Goal: Find contact information: Find contact information

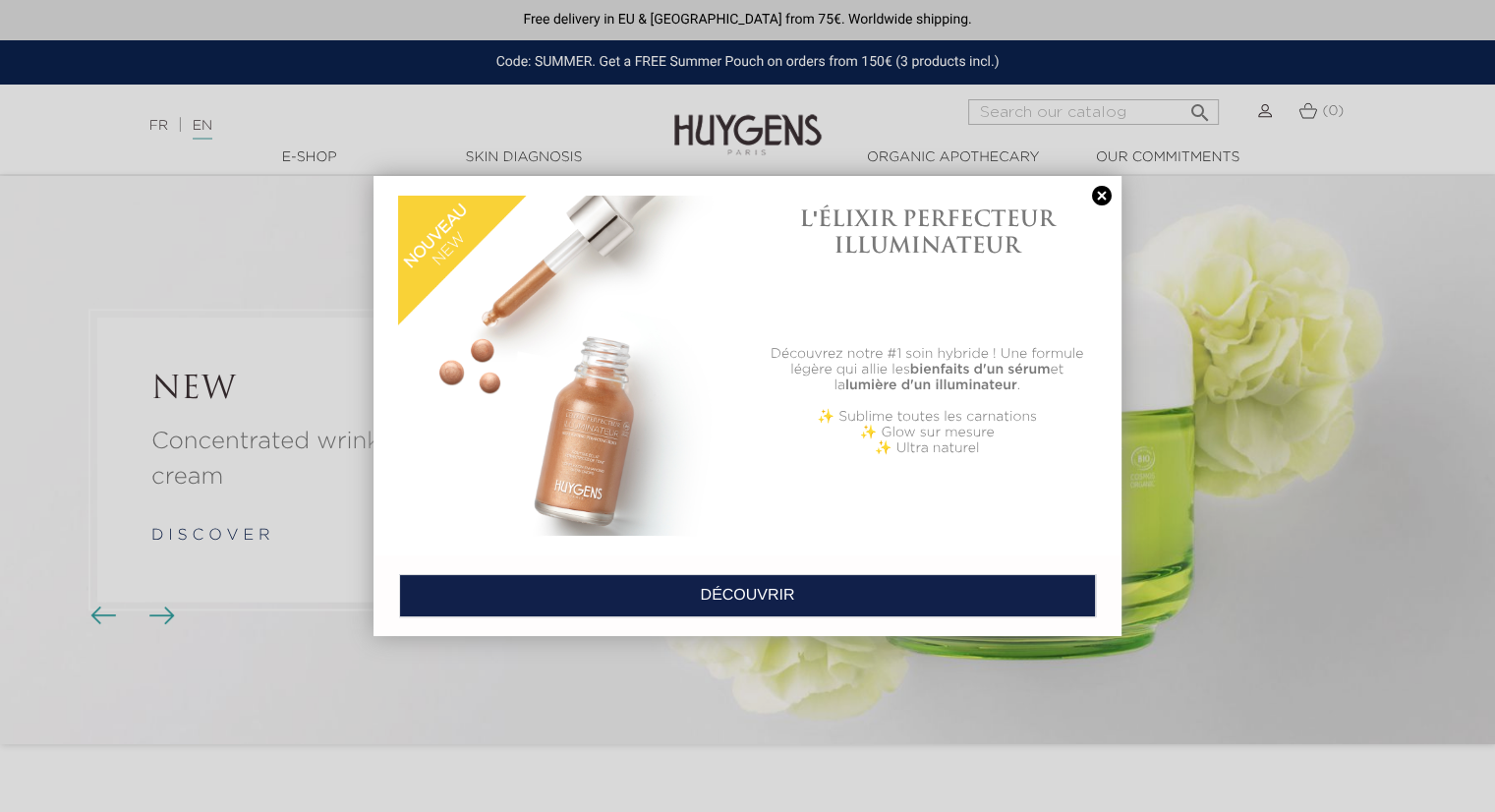
click at [1099, 195] on link at bounding box center [1102, 196] width 28 height 21
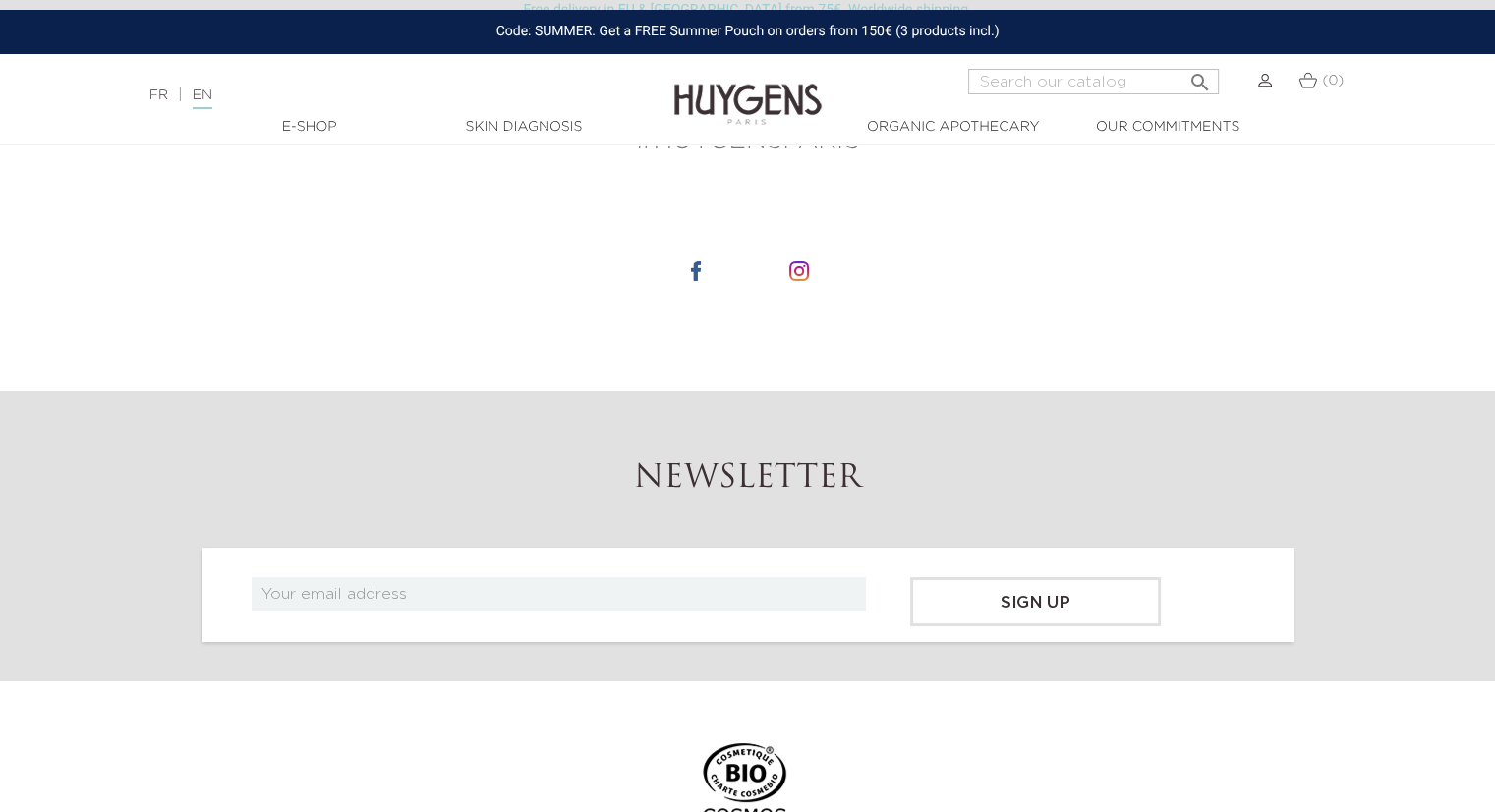
scroll to position [7358, 0]
click at [697, 272] on img at bounding box center [696, 274] width 20 height 20
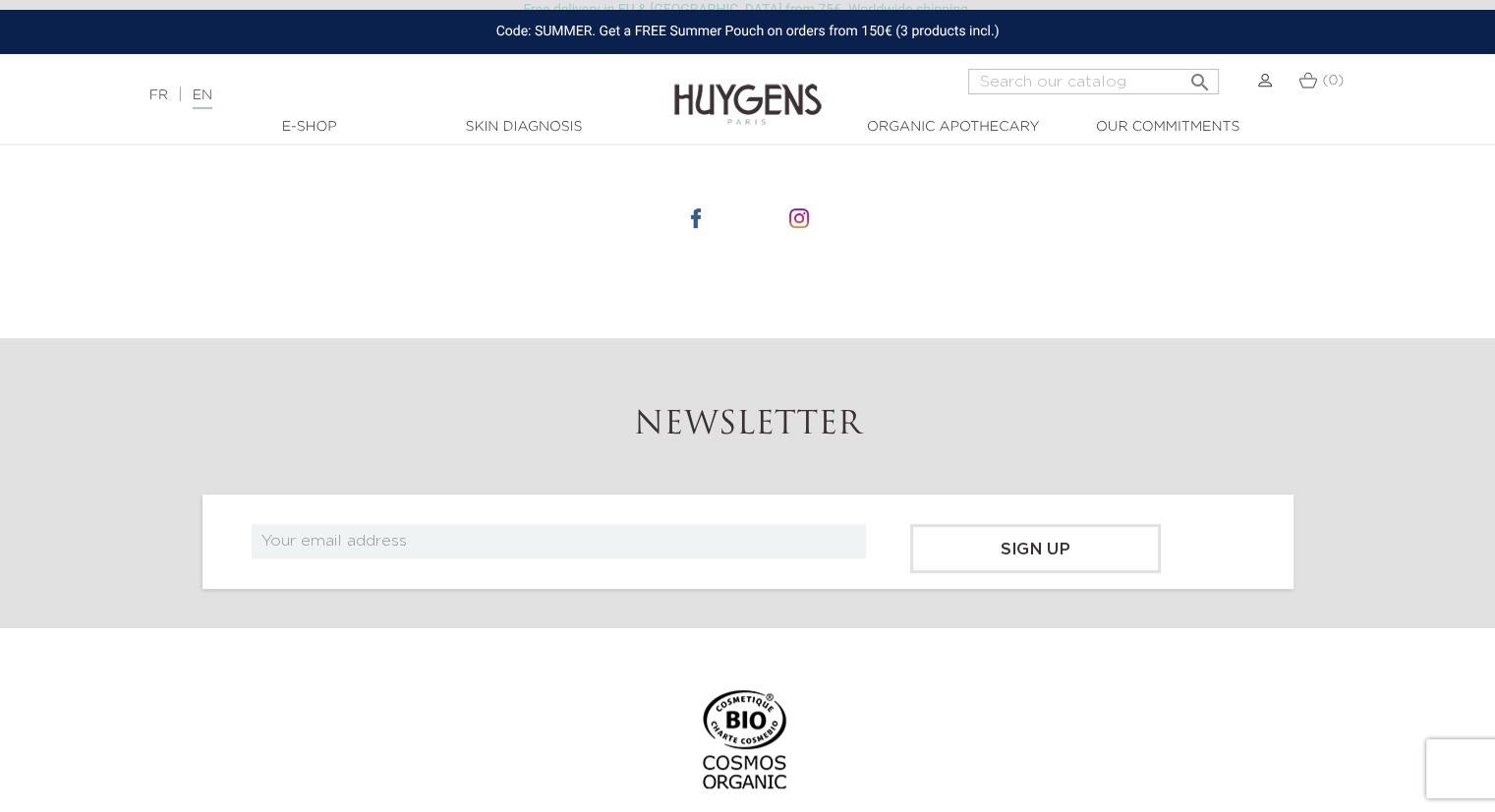
scroll to position [885, 0]
